Goal: Task Accomplishment & Management: Manage account settings

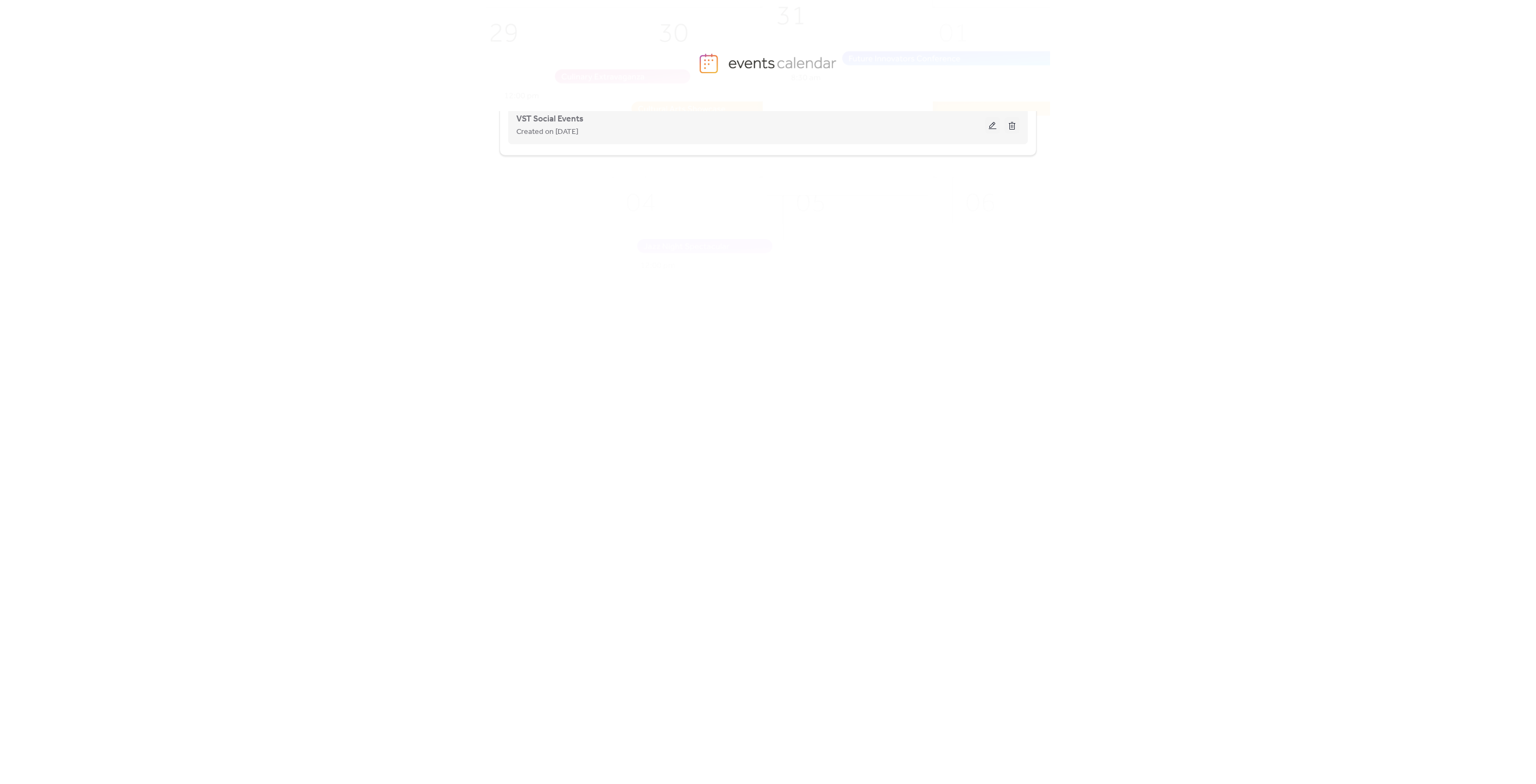
click at [993, 127] on button at bounding box center [992, 125] width 15 height 16
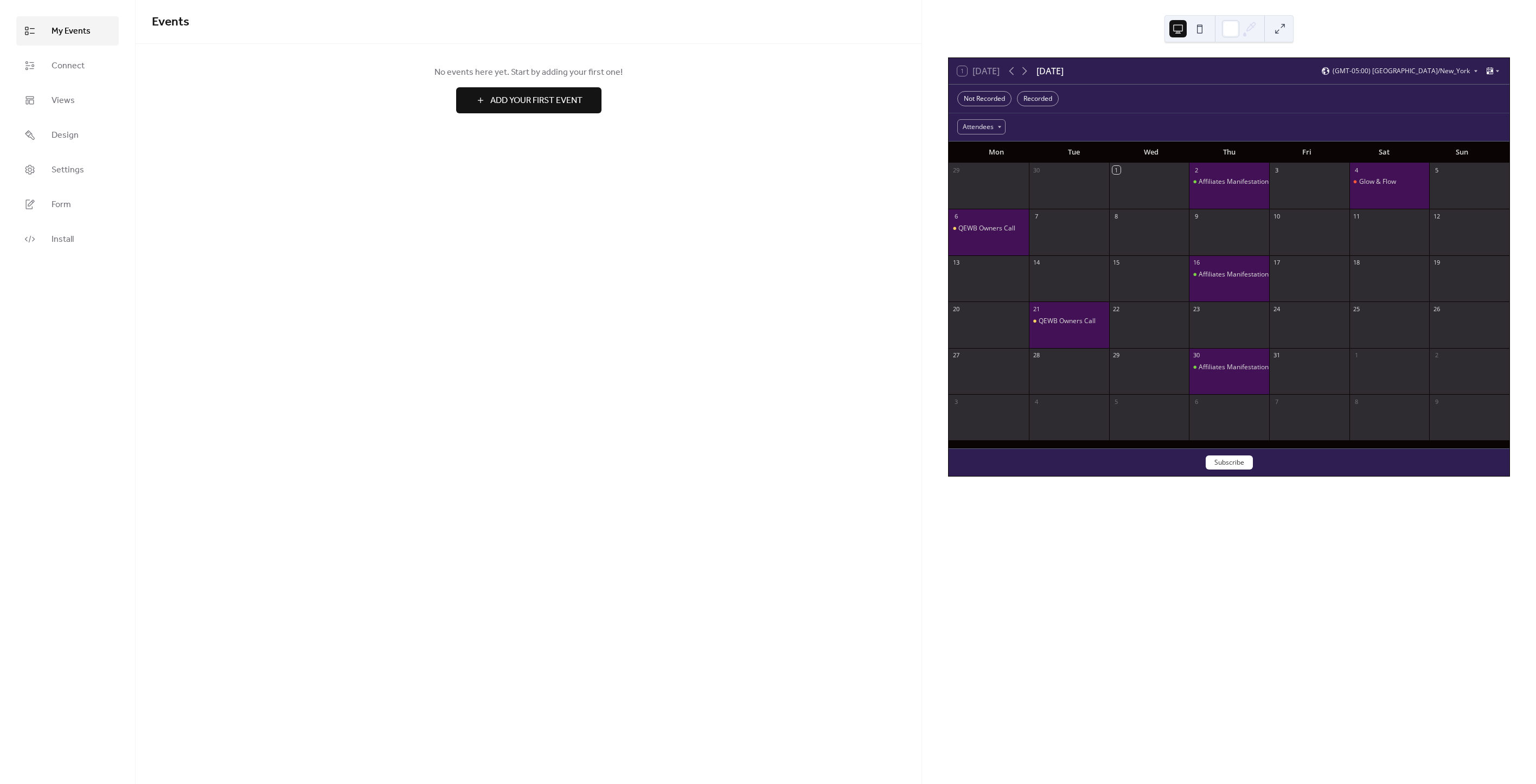
click at [526, 104] on span "Add Your First Event" at bounding box center [536, 100] width 92 height 13
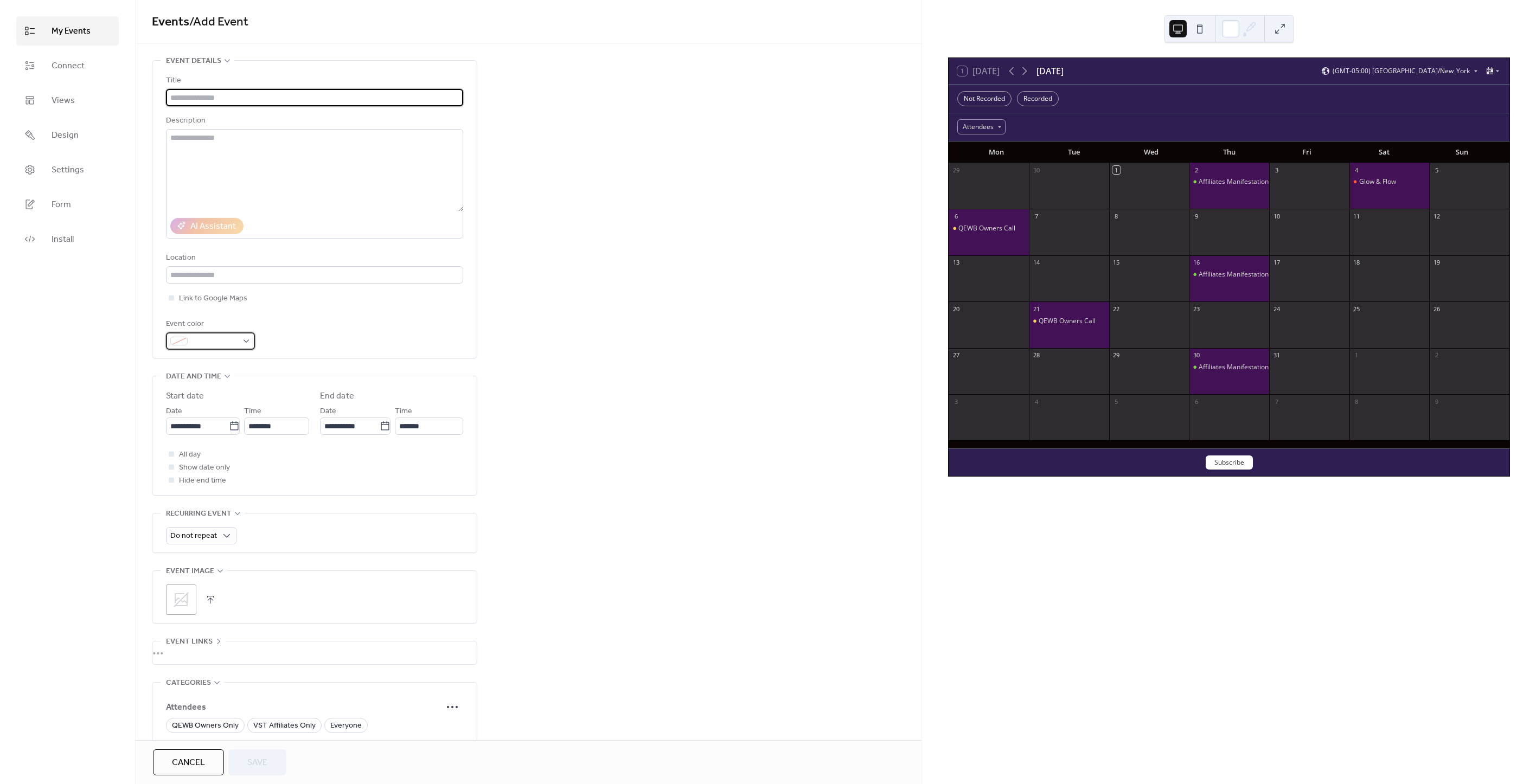
click at [245, 344] on div at bounding box center [209, 340] width 89 height 17
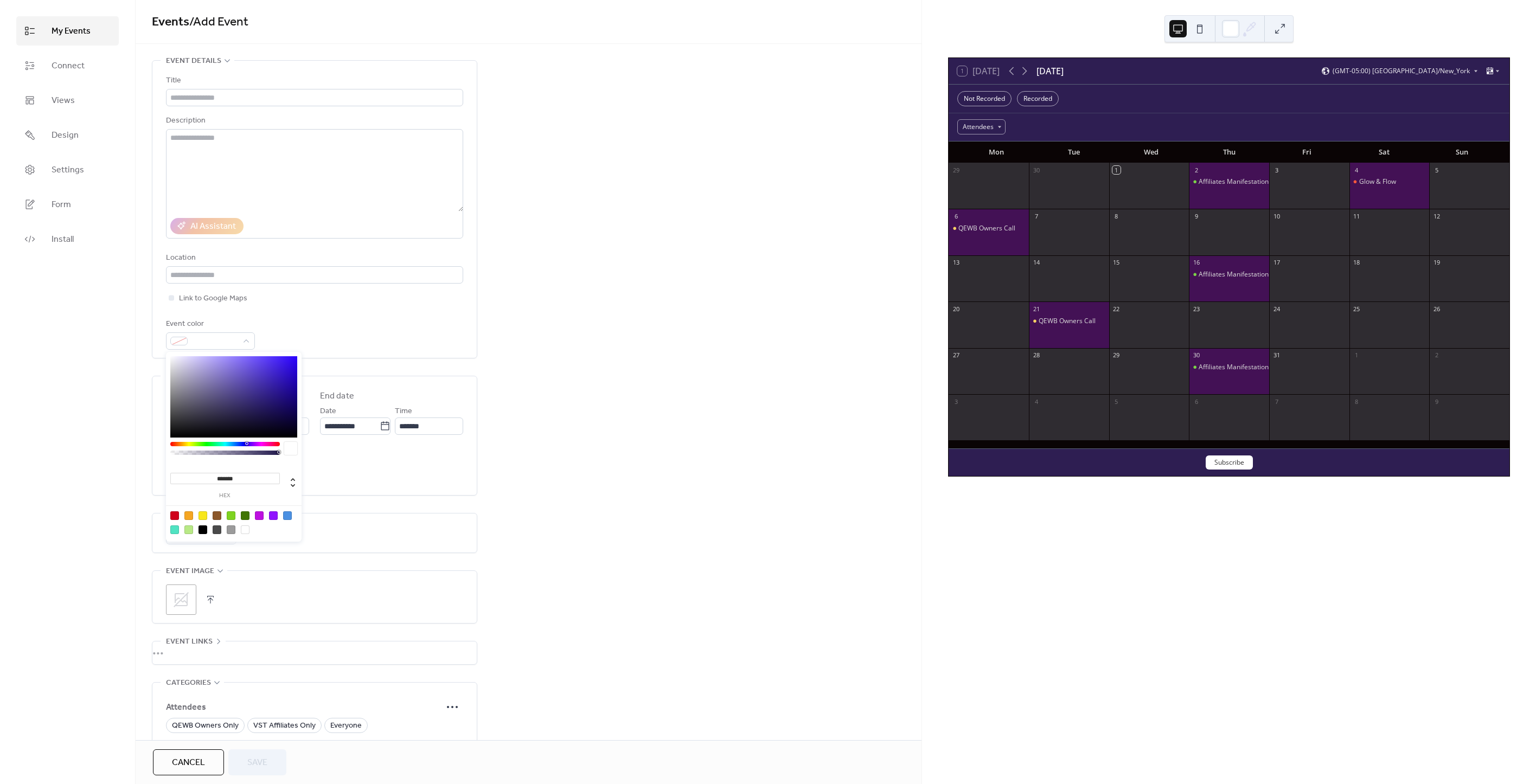
click at [590, 353] on div "**********" at bounding box center [528, 467] width 786 height 815
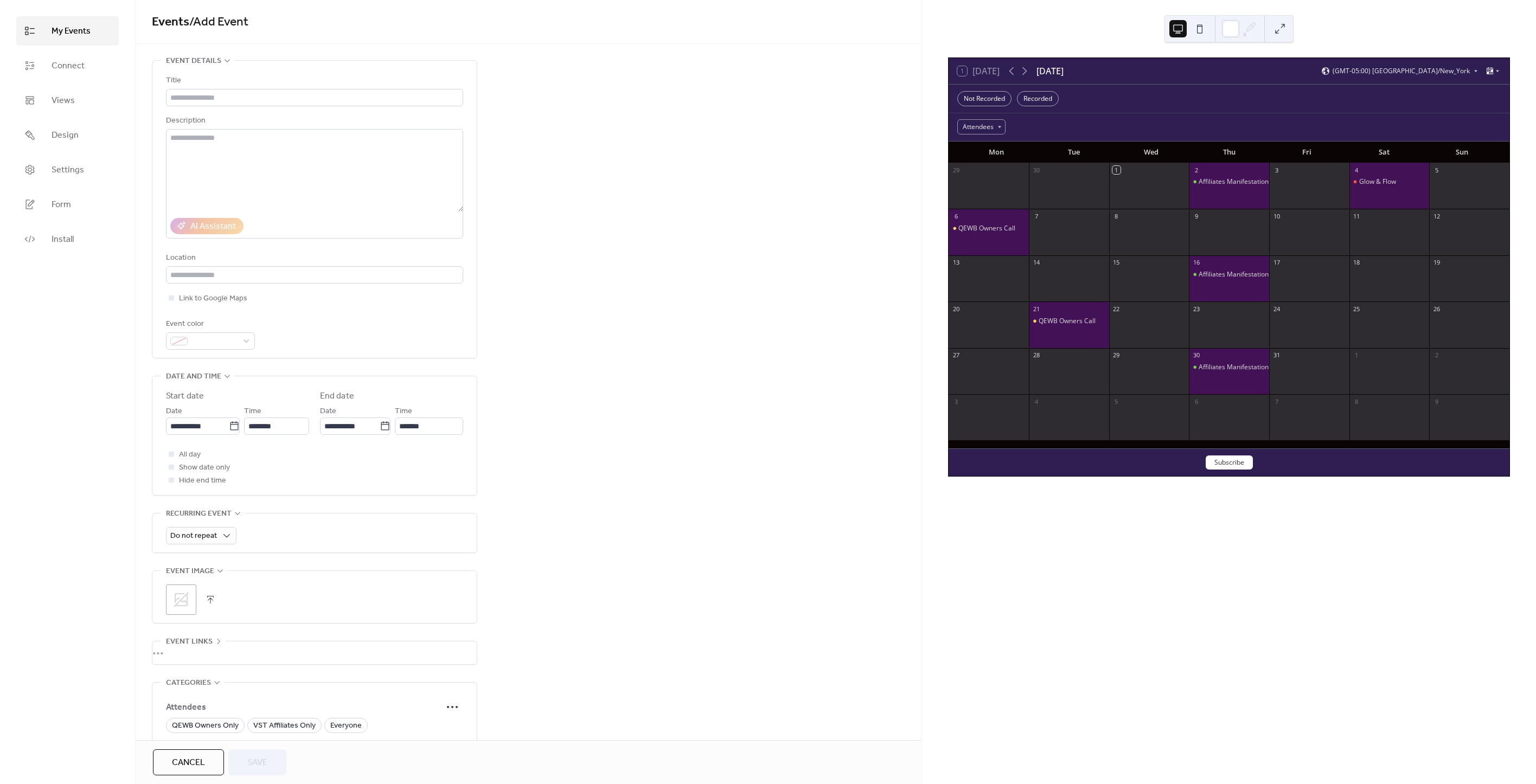
scroll to position [134, 0]
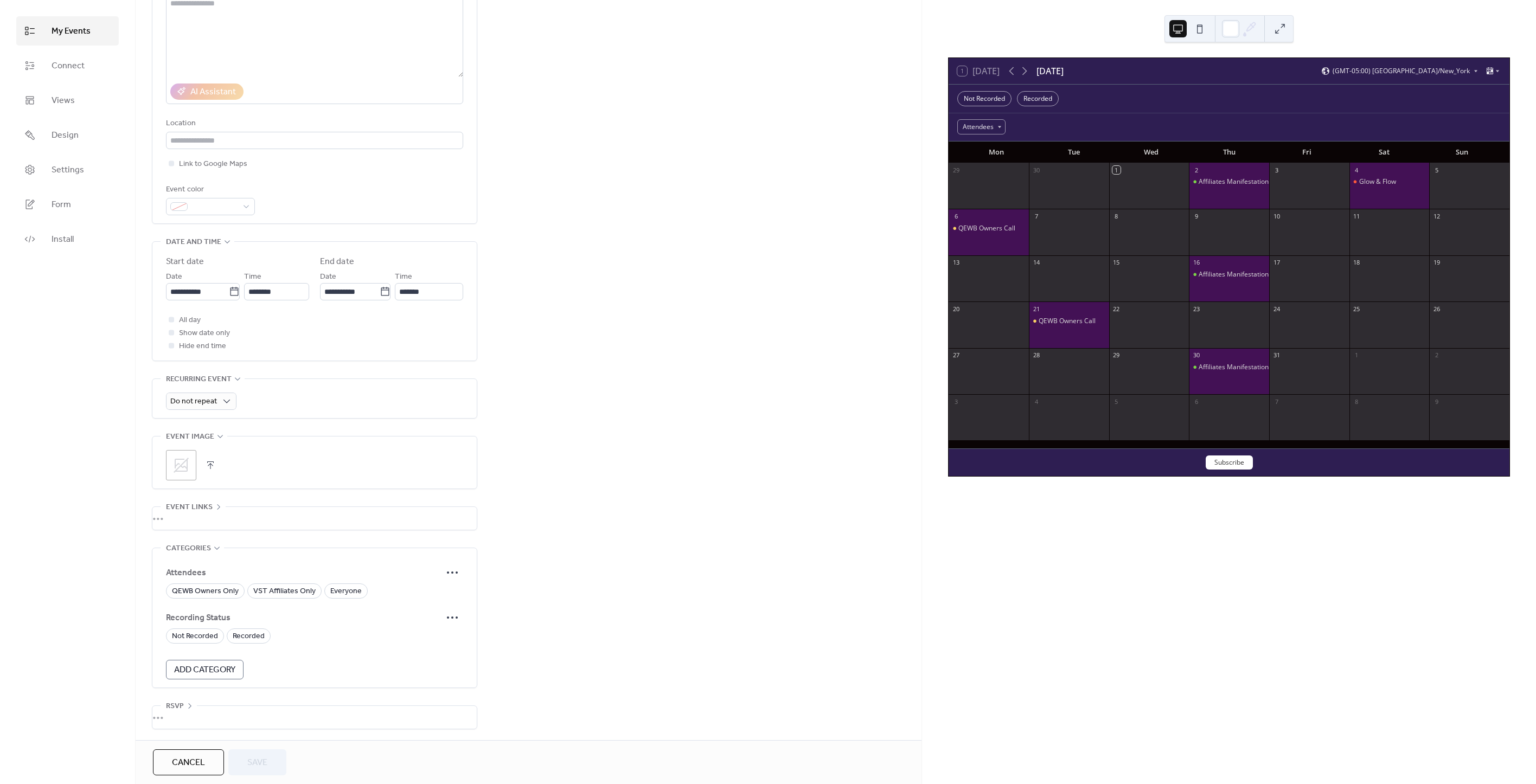
click at [171, 516] on div "•••" at bounding box center [314, 517] width 324 height 22
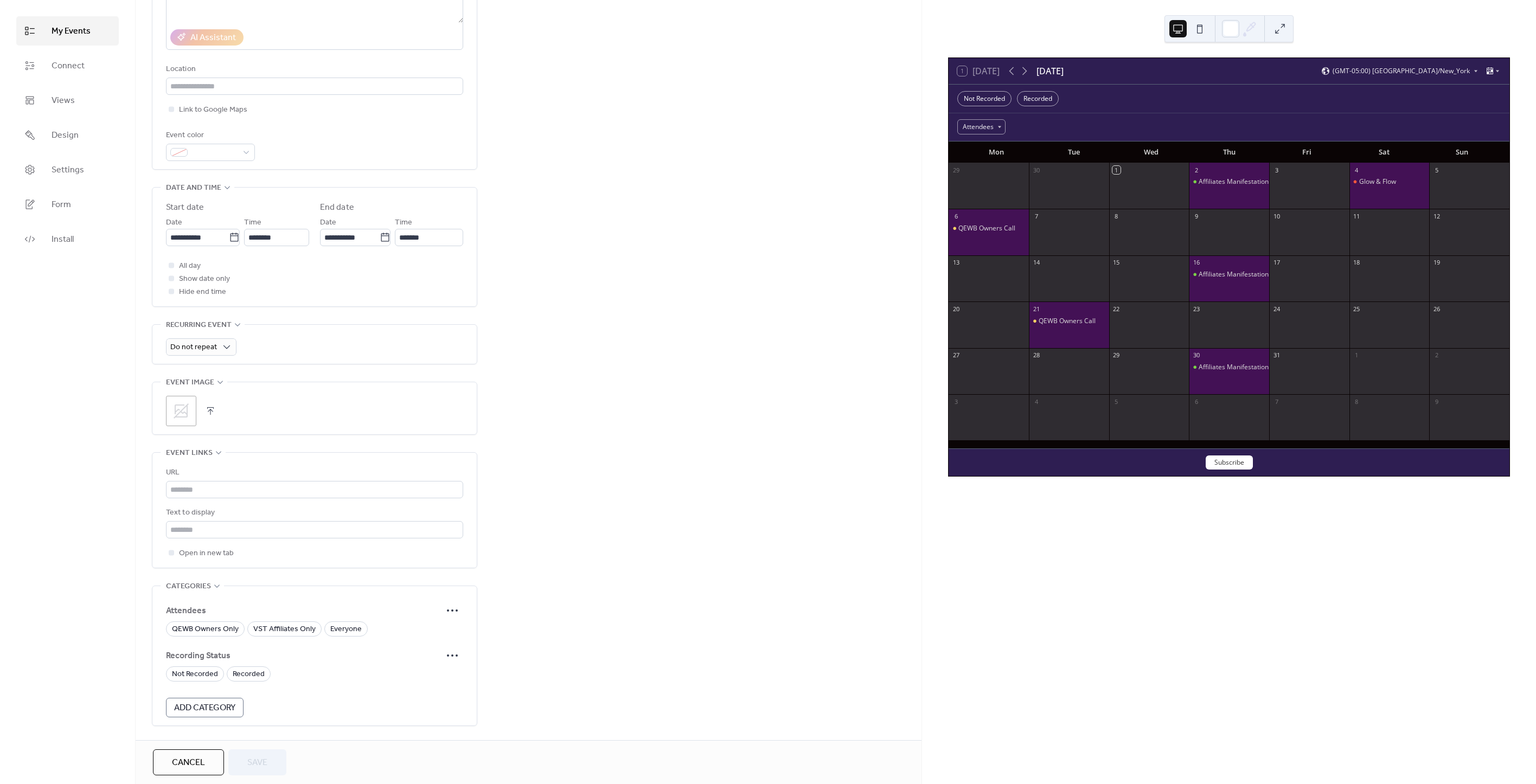
scroll to position [226, 0]
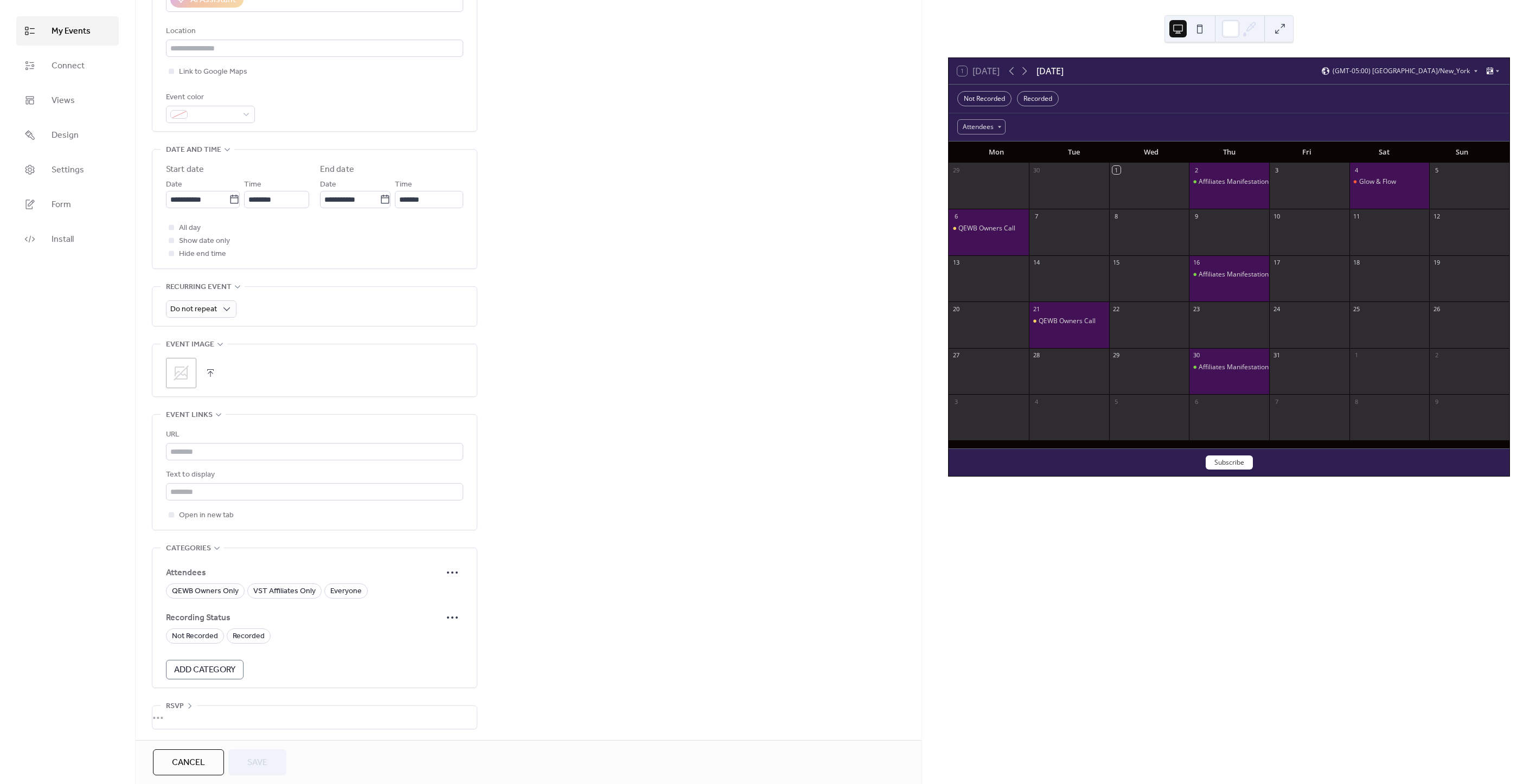
click at [171, 715] on div "•••" at bounding box center [314, 717] width 324 height 22
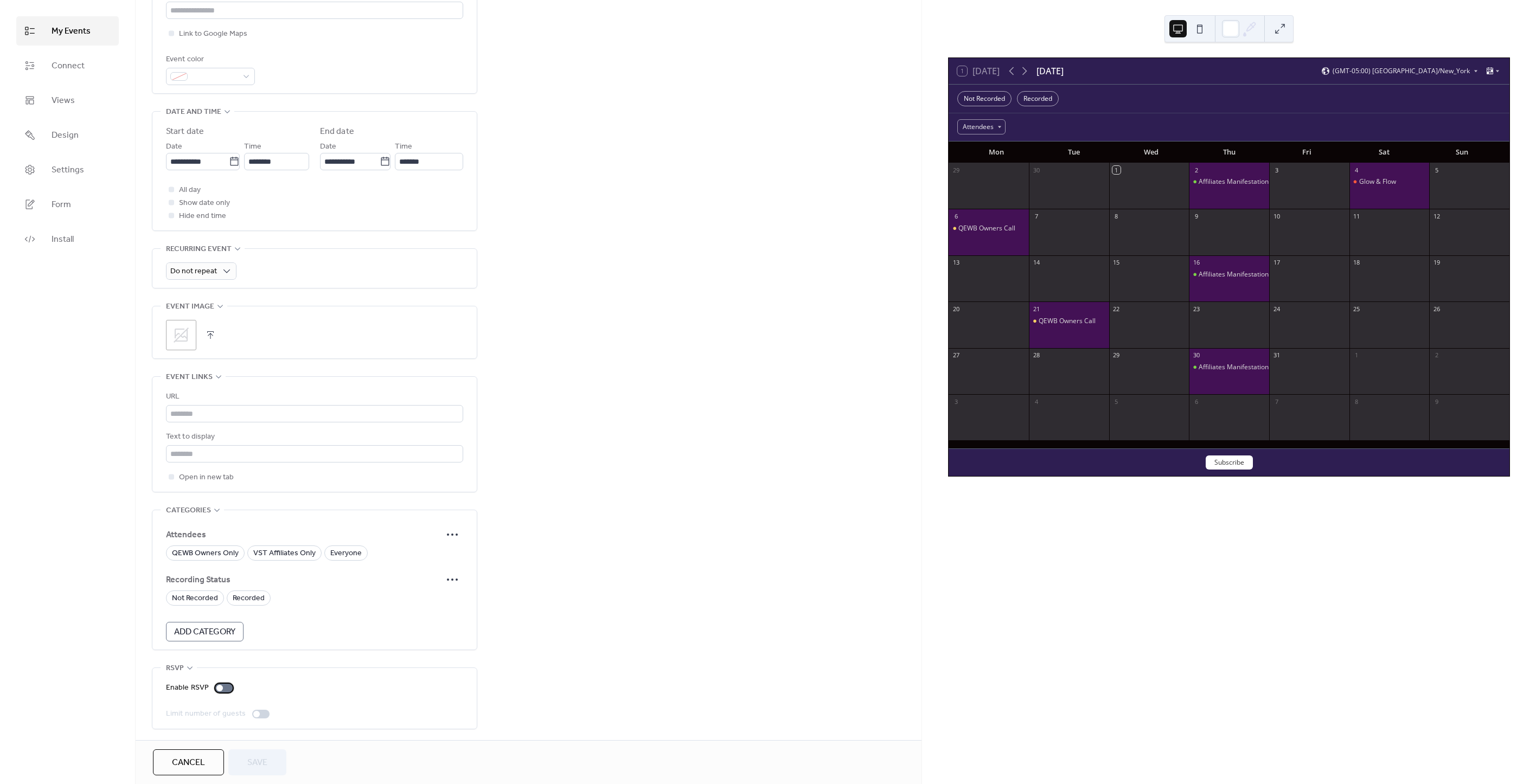
click at [221, 687] on div at bounding box center [224, 688] width 17 height 9
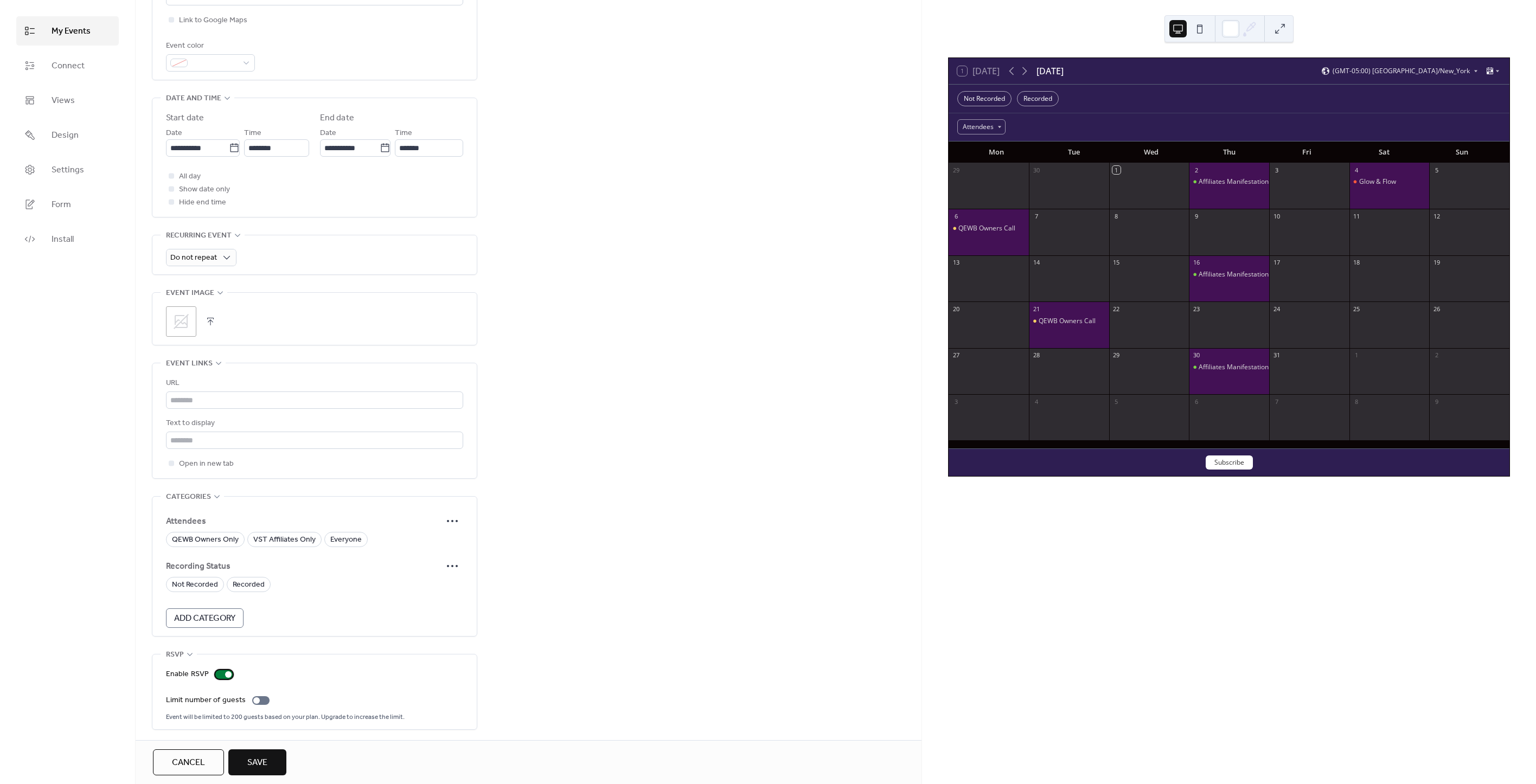
click at [221, 671] on div at bounding box center [224, 675] width 17 height 9
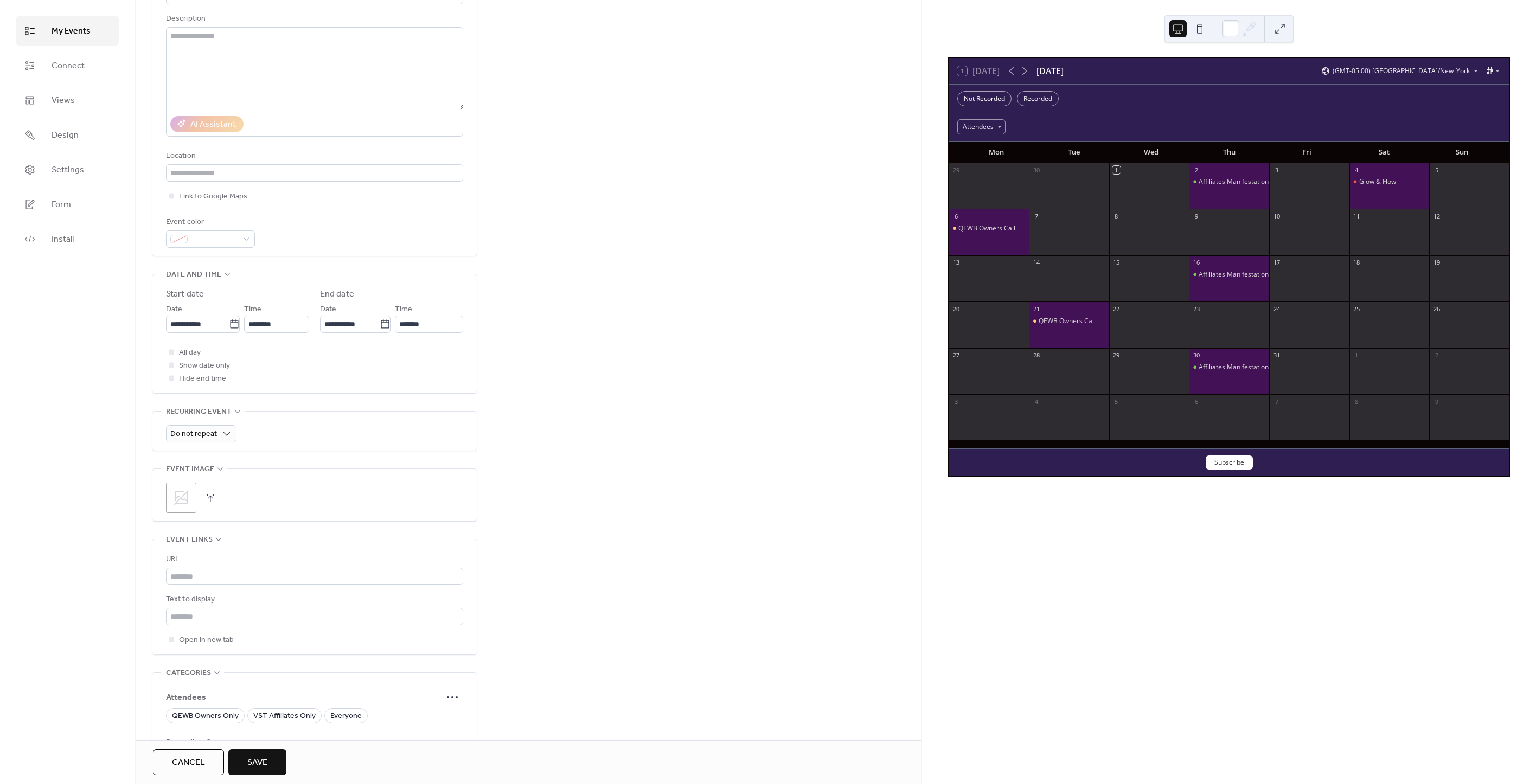
scroll to position [0, 0]
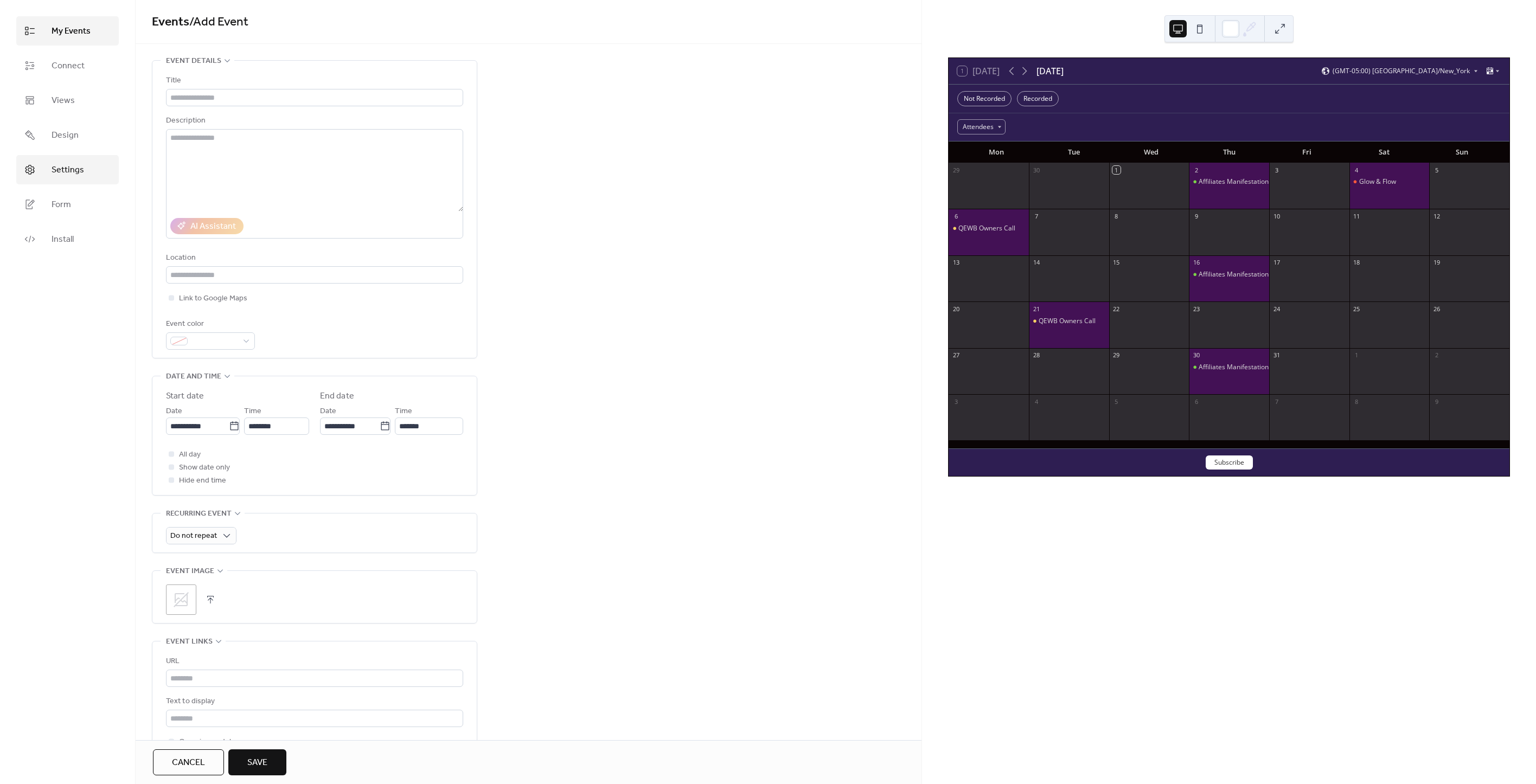
click at [71, 165] on span "Settings" at bounding box center [68, 170] width 32 height 13
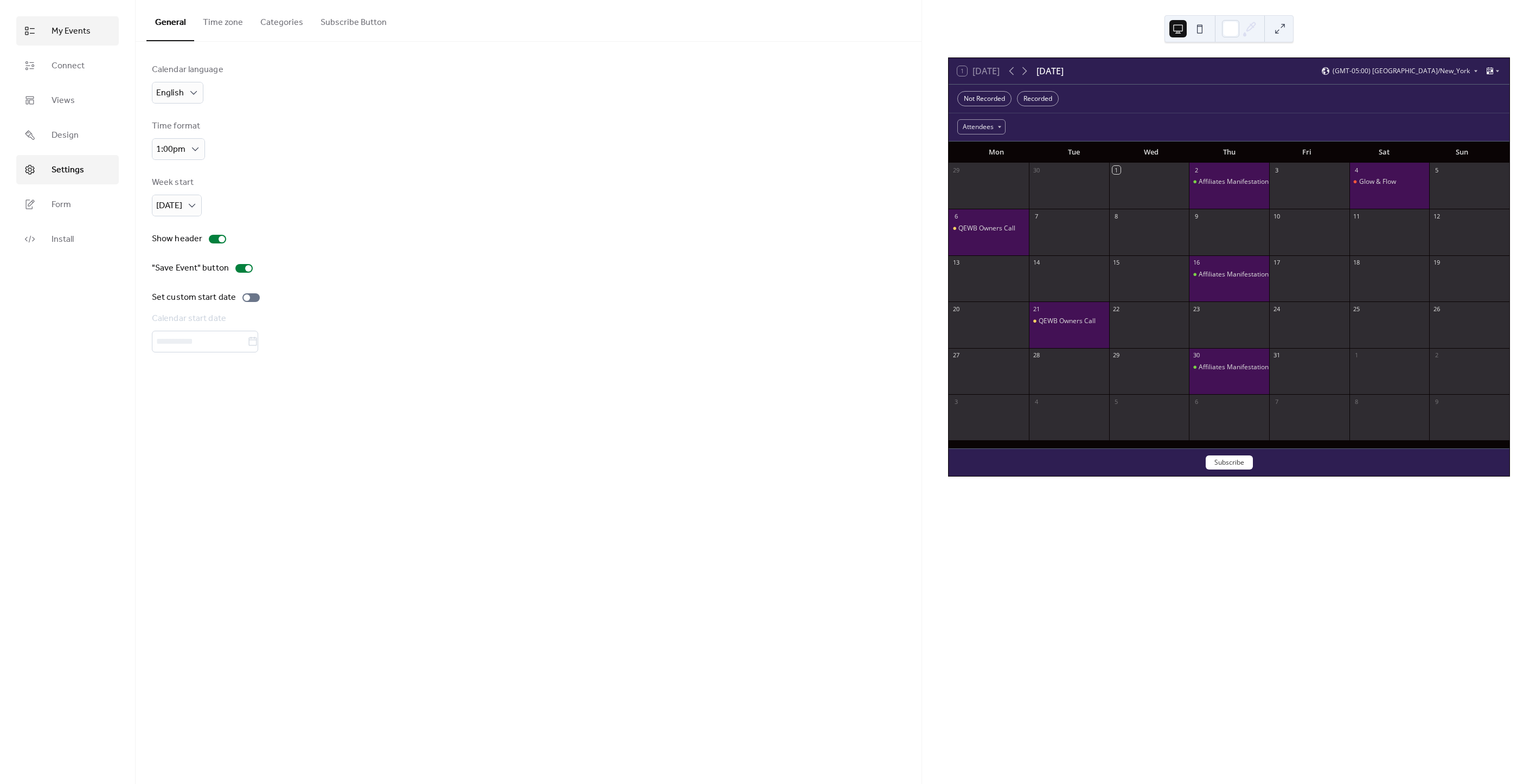
click at [67, 30] on span "My Events" at bounding box center [72, 31] width 39 height 13
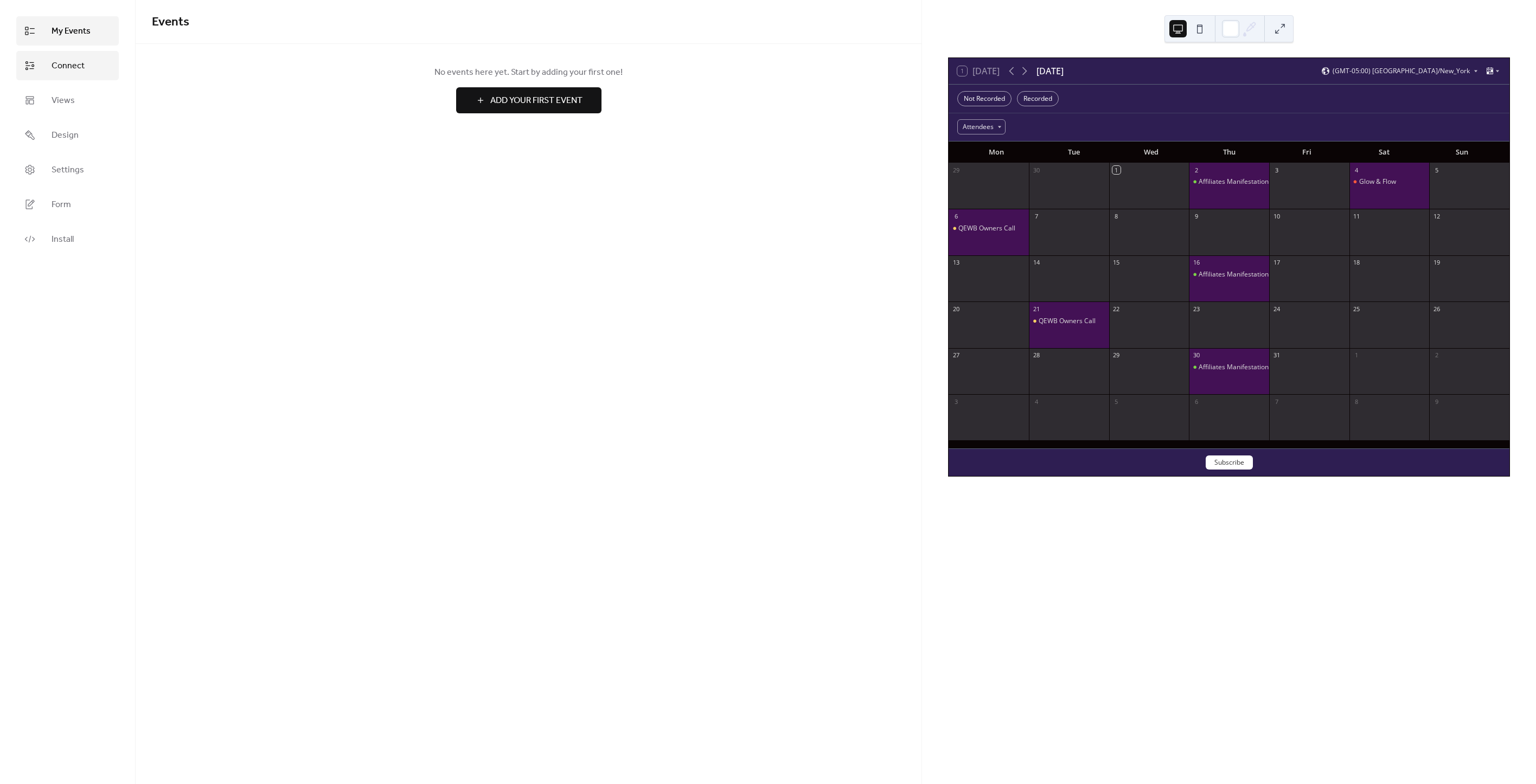
click at [67, 68] on span "Connect" at bounding box center [68, 66] width 33 height 13
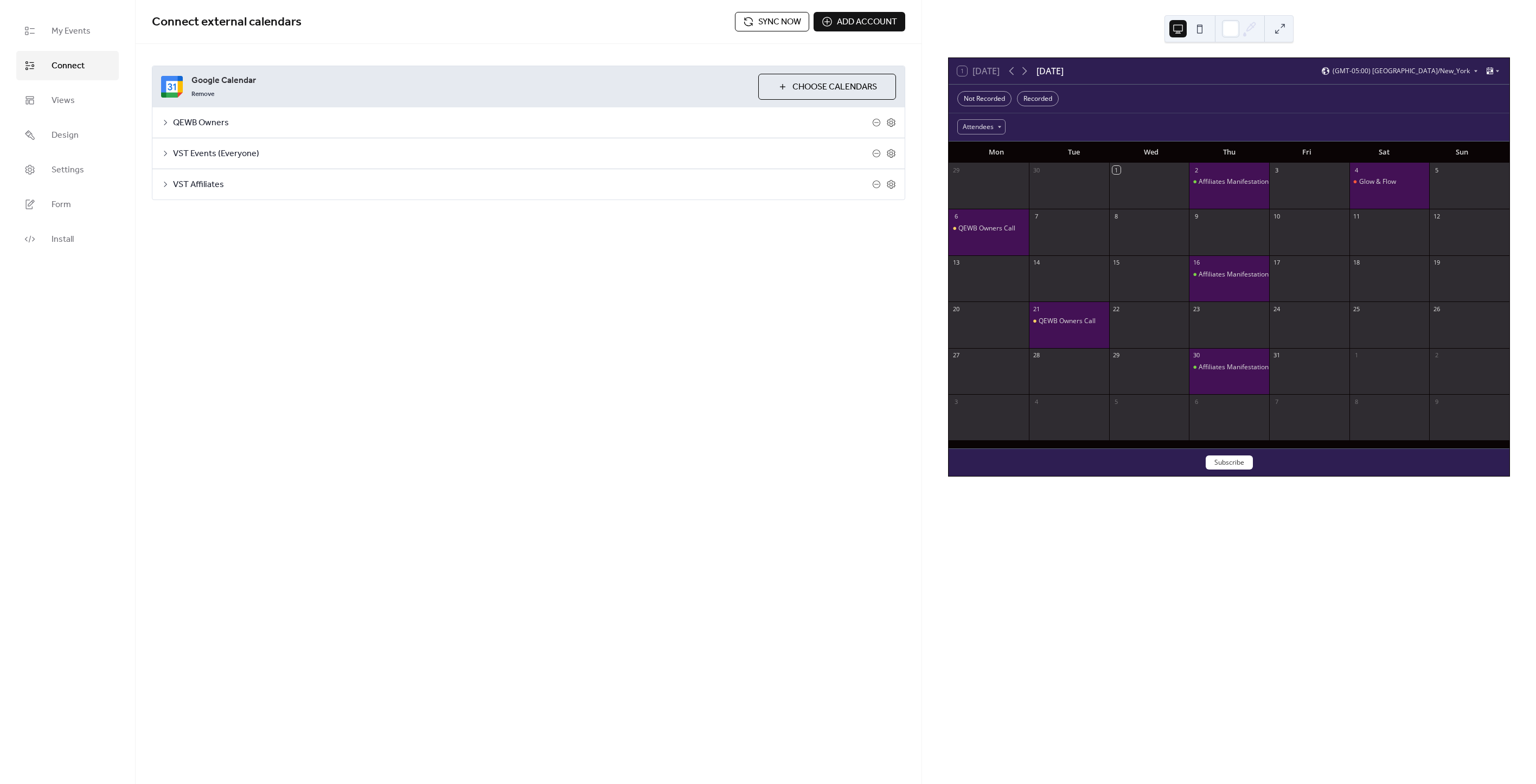
click at [165, 122] on icon at bounding box center [166, 123] width 9 height 9
click at [61, 32] on span "My Events" at bounding box center [72, 31] width 39 height 13
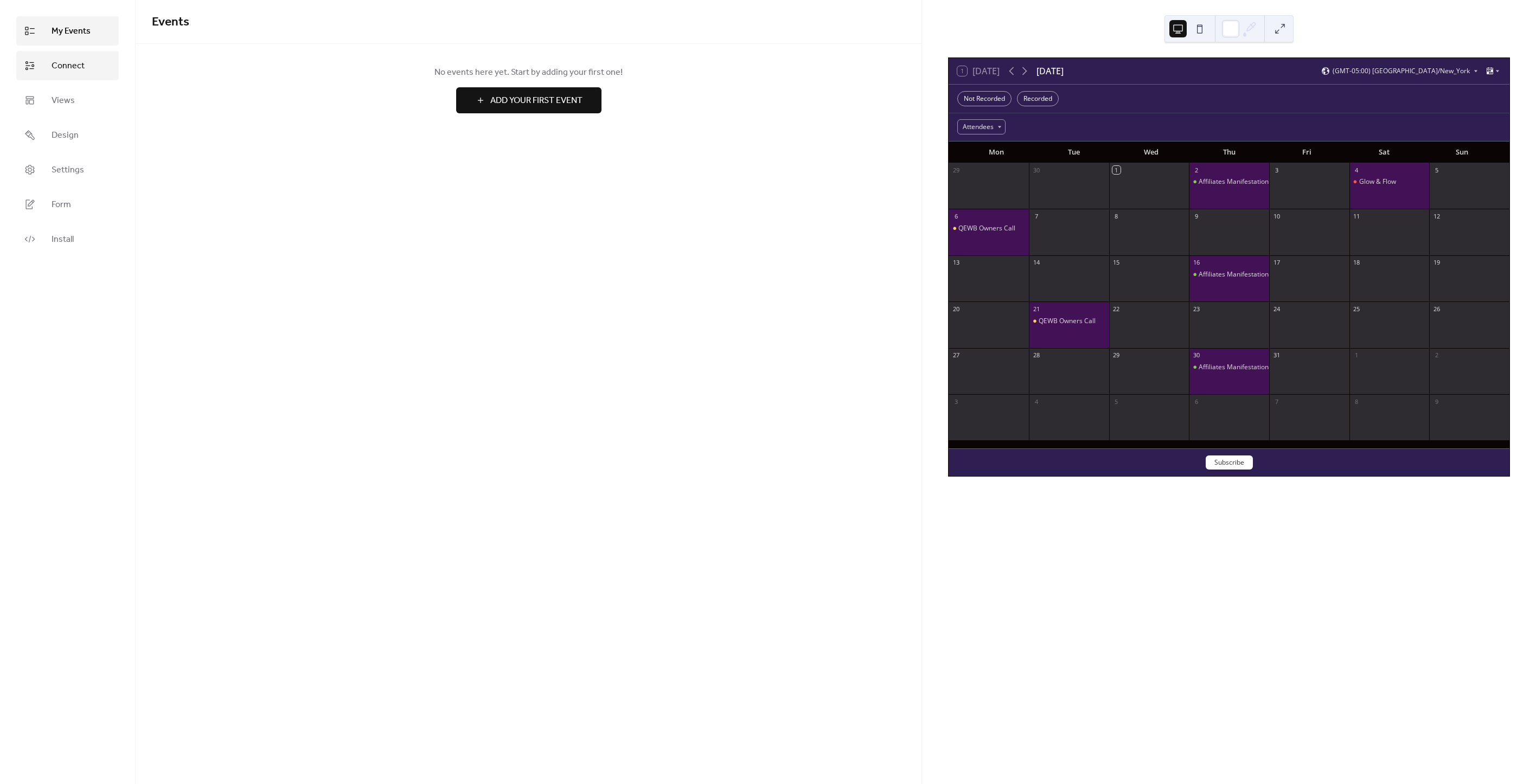
click at [73, 71] on span "Connect" at bounding box center [68, 66] width 33 height 13
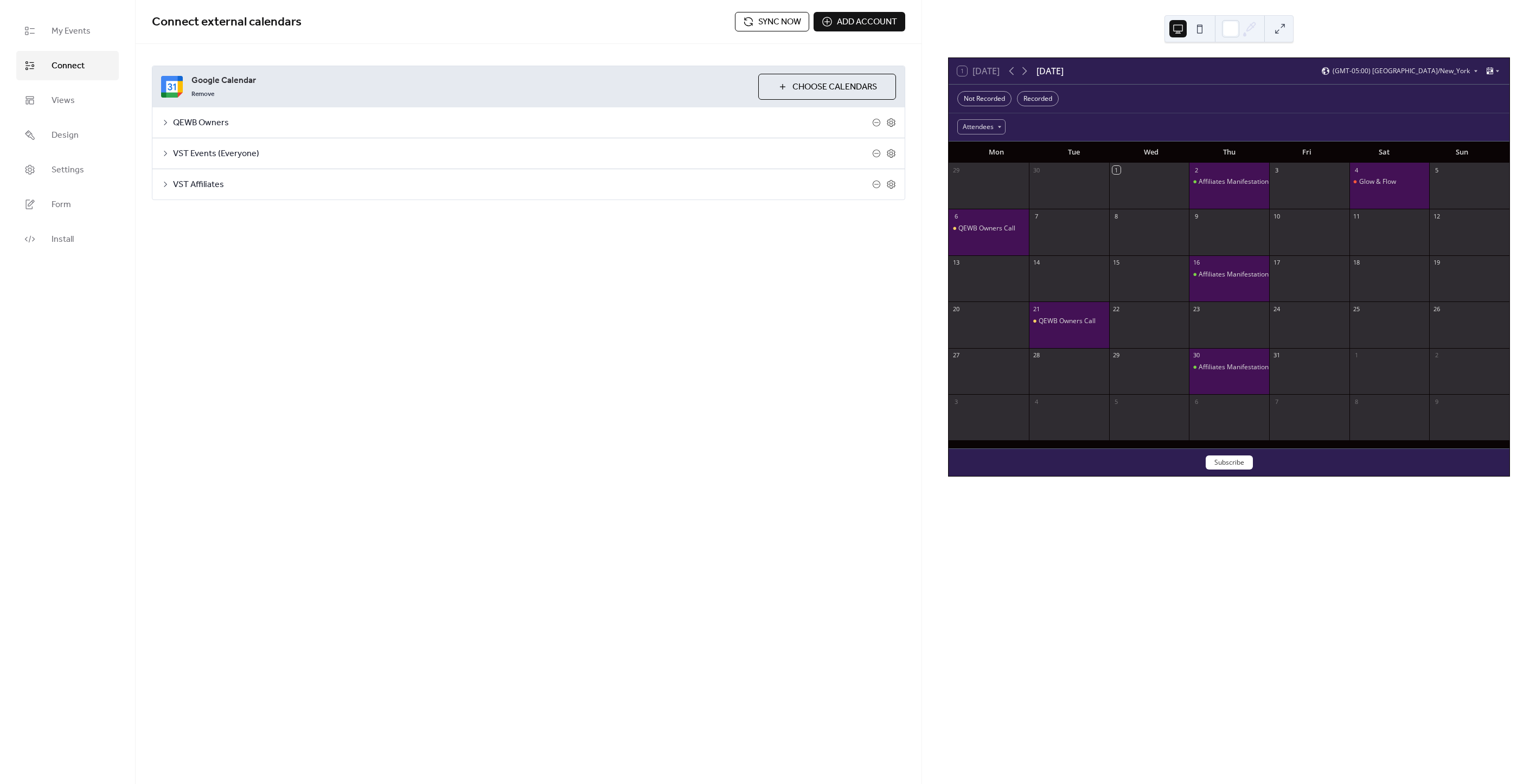
click at [767, 23] on span "Sync now" at bounding box center [780, 22] width 43 height 13
click at [75, 30] on span "My Events" at bounding box center [72, 31] width 39 height 13
